Goal: Task Accomplishment & Management: Check status

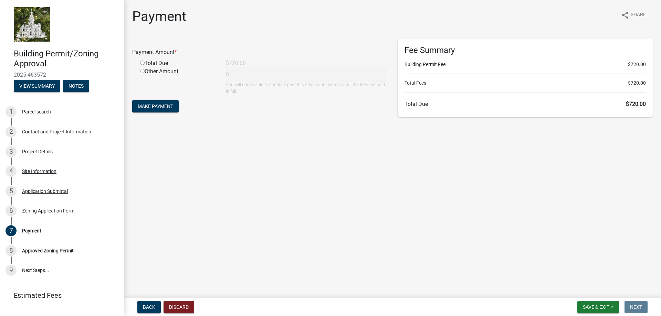
click at [141, 64] on input "radio" at bounding box center [142, 63] width 4 height 4
radio input "true"
type input "720"
click at [152, 104] on span "Make Payment" at bounding box center [155, 107] width 35 height 6
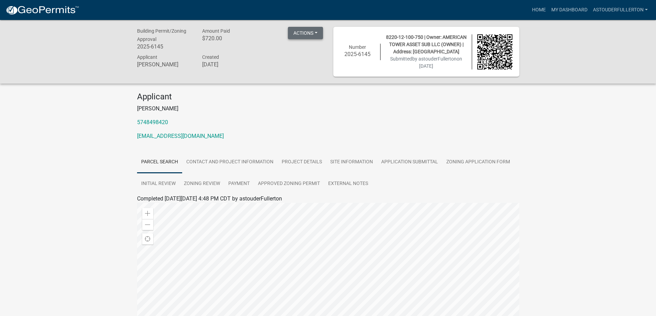
click at [315, 30] on button "Actions" at bounding box center [305, 33] width 35 height 12
click at [336, 129] on div "Applicant Ariel Stouder 5748498420 astouder@fullertonengineering.com" at bounding box center [328, 119] width 393 height 54
click at [311, 34] on button "Actions" at bounding box center [305, 33] width 35 height 12
click at [533, 155] on div "Building Permit/Zoning Approval 2025-6145 Amount Paid $720.00 Actions View rece…" at bounding box center [328, 227] width 656 height 415
click at [292, 39] on button "Actions" at bounding box center [305, 33] width 35 height 12
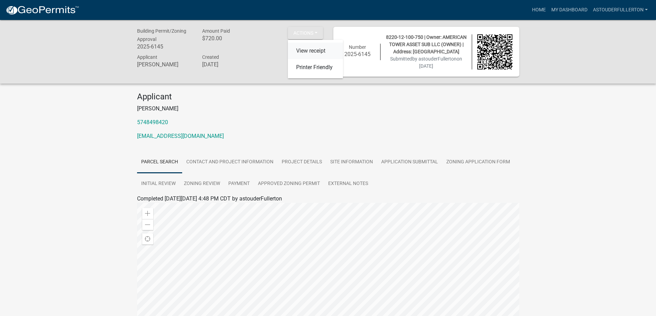
click at [304, 55] on link "View receipt" at bounding box center [315, 51] width 55 height 17
click at [563, 13] on link "My Dashboard" at bounding box center [570, 9] width 42 height 13
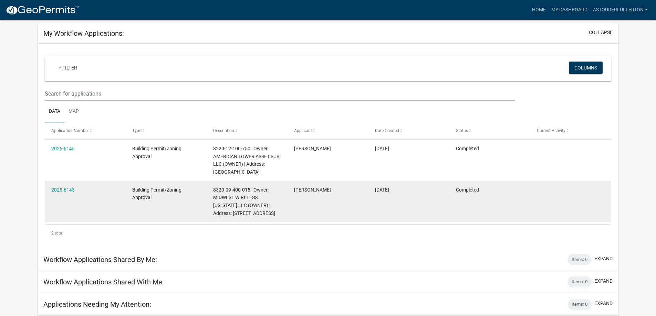
scroll to position [19, 0]
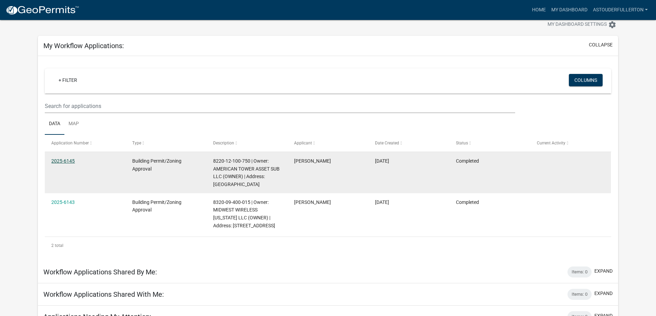
click at [72, 162] on link "2025-6145" at bounding box center [62, 161] width 23 height 6
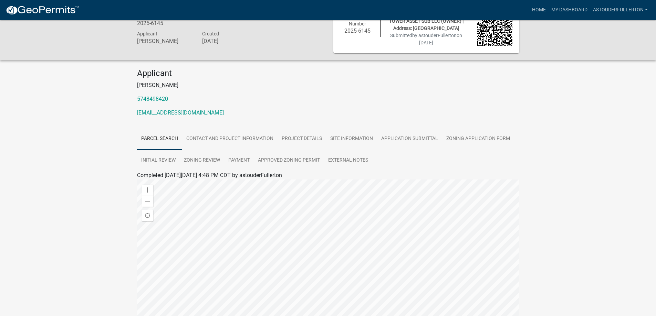
scroll to position [34, 0]
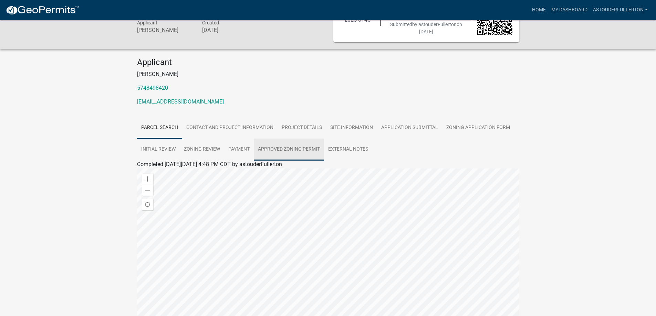
click at [310, 149] on link "Approved Zoning Permit" at bounding box center [289, 150] width 70 height 22
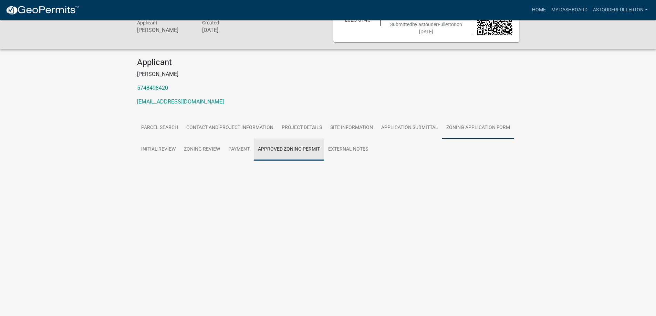
scroll to position [20, 0]
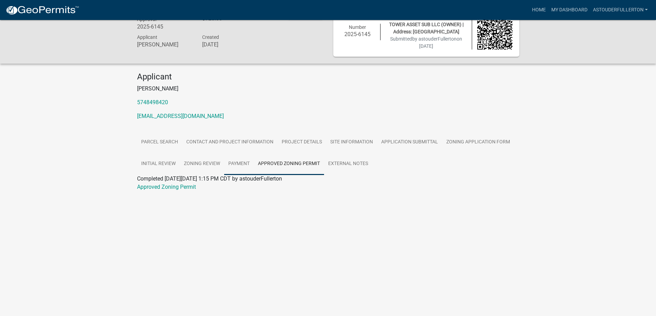
click at [227, 163] on link "Payment" at bounding box center [239, 164] width 30 height 22
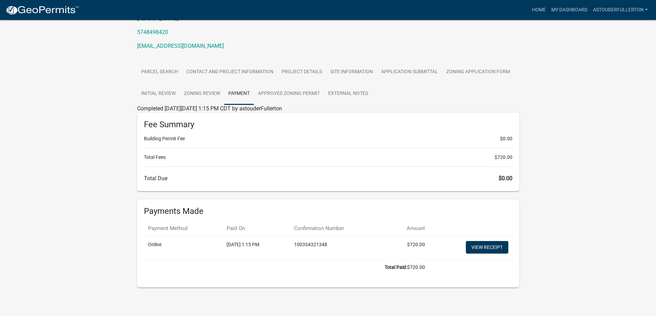
scroll to position [91, 0]
click at [274, 95] on link "Approved Zoning Permit" at bounding box center [289, 94] width 70 height 22
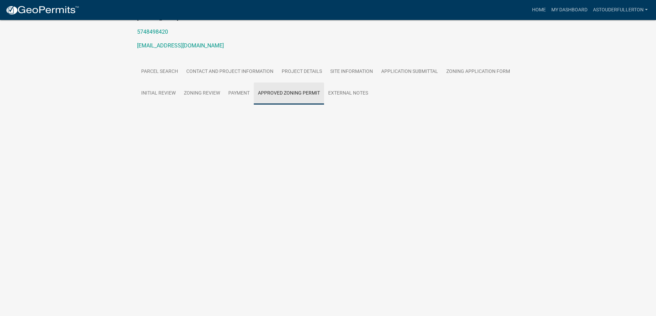
scroll to position [20, 0]
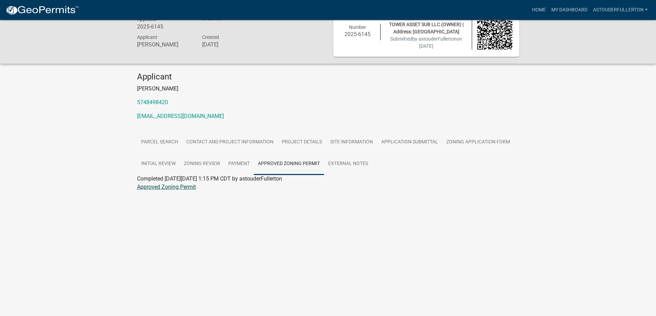
click at [164, 188] on link "Approved Zoning Permit" at bounding box center [166, 187] width 59 height 7
